Goal: Communication & Community: Ask a question

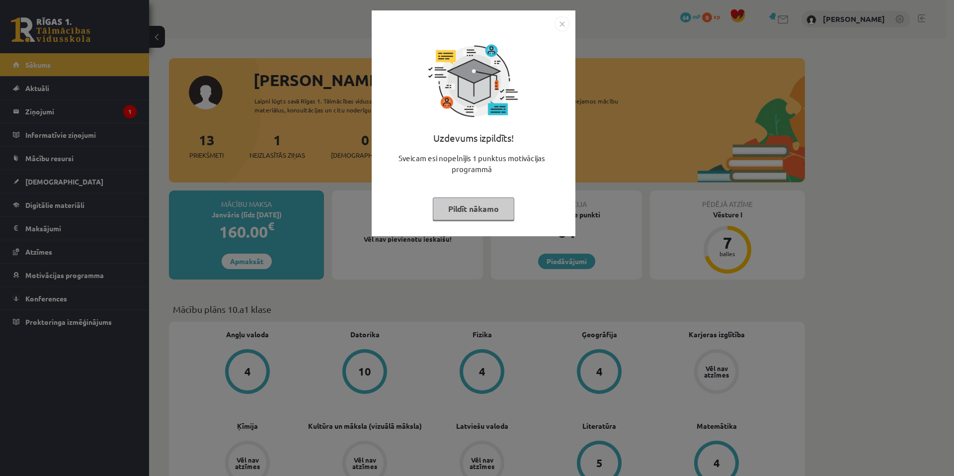
drag, startPoint x: 486, startPoint y: 204, endPoint x: 396, endPoint y: 214, distance: 90.5
click at [484, 205] on button "Pildīt nākamo" at bounding box center [474, 208] width 82 height 23
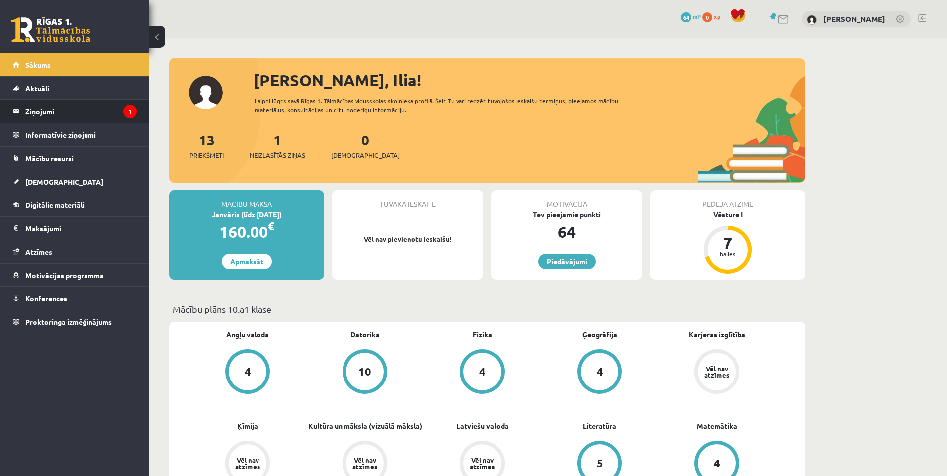
click at [107, 110] on legend "Ziņojumi 1" at bounding box center [80, 111] width 111 height 23
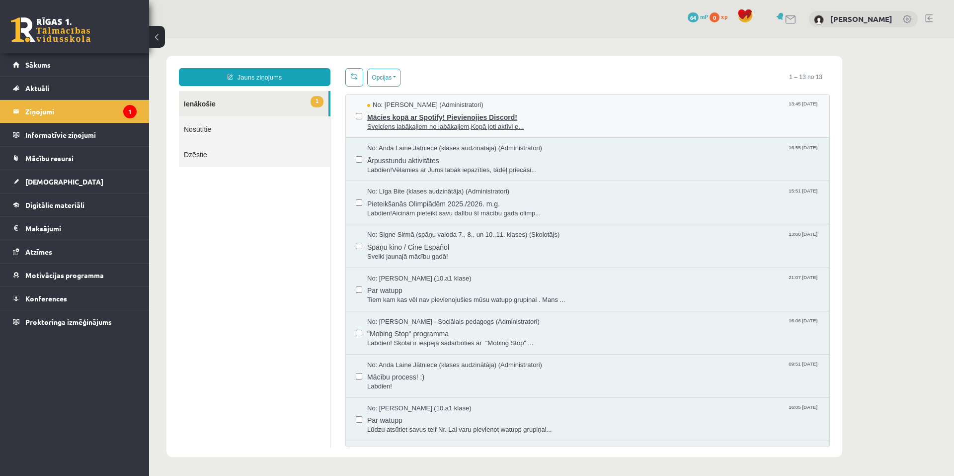
drag, startPoint x: 388, startPoint y: 113, endPoint x: 382, endPoint y: 120, distance: 9.5
click at [389, 113] on span "Mācies kopā ar Spotify! Pievienojies Discord!" at bounding box center [593, 116] width 452 height 12
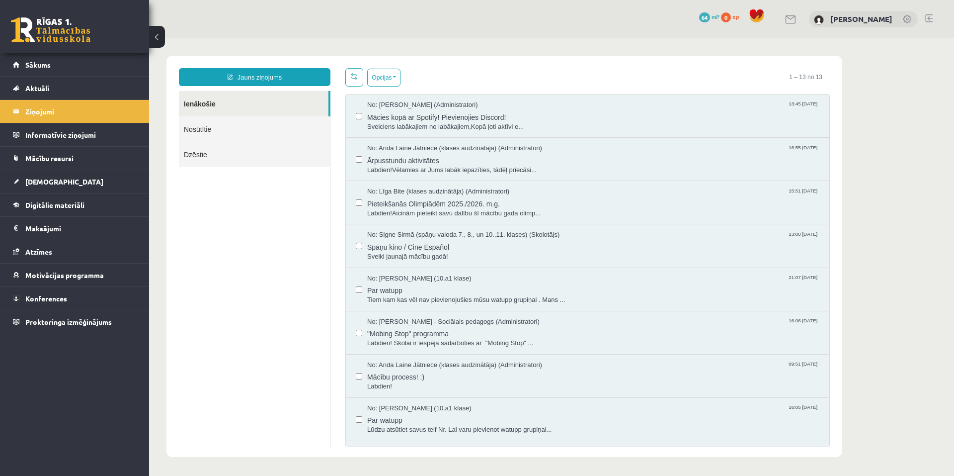
click at [183, 54] on body "Jauns ziņojums Ienākošie Nosūtītie Dzēstie ********* ********* ******* Opcijas …" at bounding box center [551, 256] width 805 height 436
click at [93, 63] on link "Sākums" at bounding box center [75, 64] width 124 height 23
